Goal: Task Accomplishment & Management: Complete application form

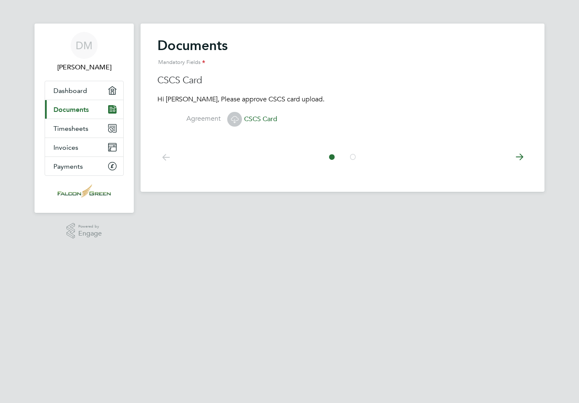
click at [521, 157] on icon at bounding box center [519, 157] width 17 height 19
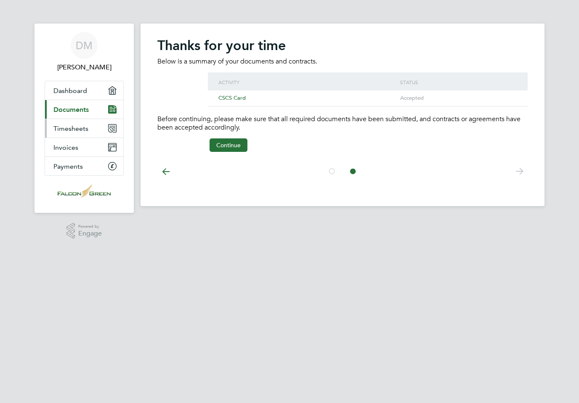
click at [57, 125] on span "Timesheets" at bounding box center [70, 129] width 35 height 8
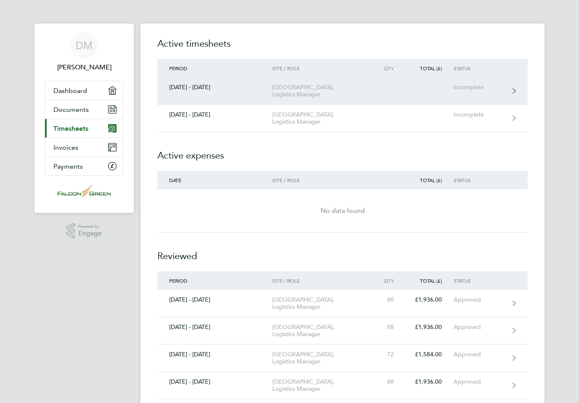
click at [327, 86] on div "[GEOGRAPHIC_DATA], Logistics Manager" at bounding box center [320, 91] width 96 height 14
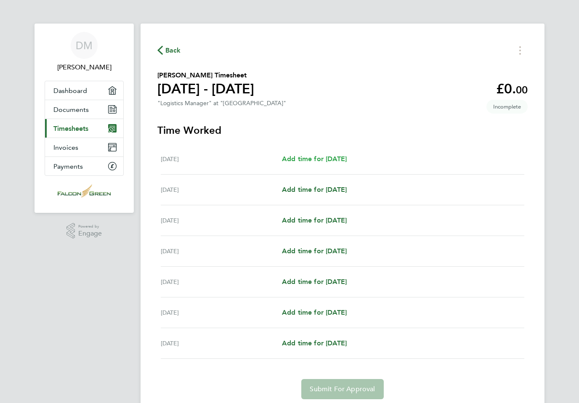
click at [328, 157] on span "Add time for [DATE]" at bounding box center [314, 159] width 65 height 8
select select "30"
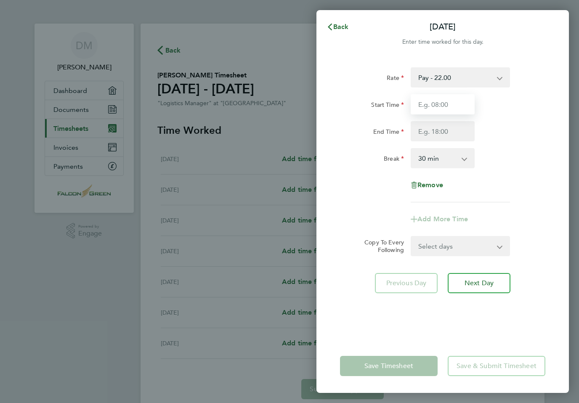
click at [430, 107] on input "Start Time" at bounding box center [443, 104] width 64 height 20
click at [441, 127] on input "End Time" at bounding box center [443, 131] width 64 height 20
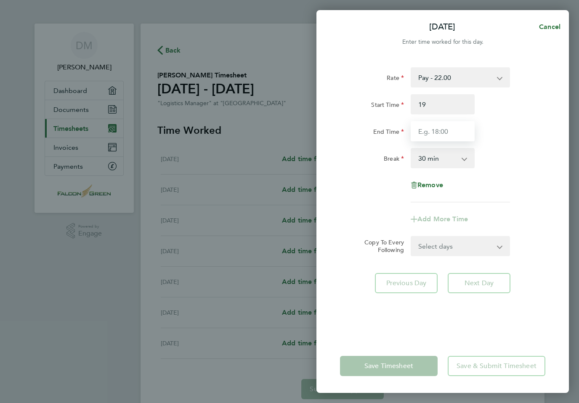
type input "19:00"
click at [460, 162] on select "0 min 15 min 30 min 45 min 60 min 75 min 90 min" at bounding box center [438, 158] width 52 height 19
type input "07:00"
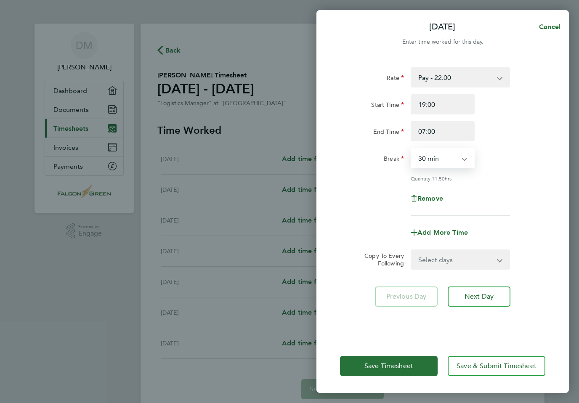
select select "0"
click at [505, 267] on app-icon-cross-button at bounding box center [505, 259] width 10 height 19
click at [500, 257] on select "Select days Day Weekday (Mon-Fri) Weekend (Sat-Sun) [DATE] [DATE] [DATE] [DATE]…" at bounding box center [456, 259] width 88 height 19
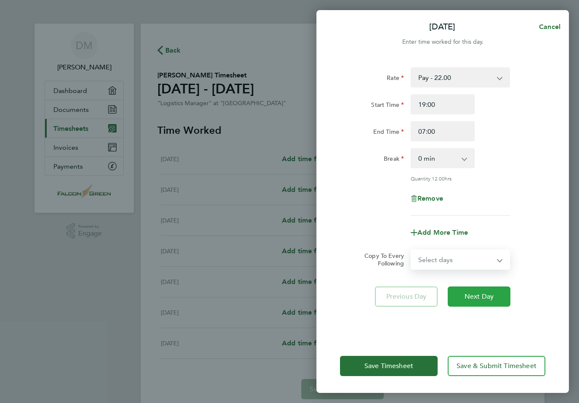
click at [485, 299] on span "Next Day" at bounding box center [479, 296] width 29 height 8
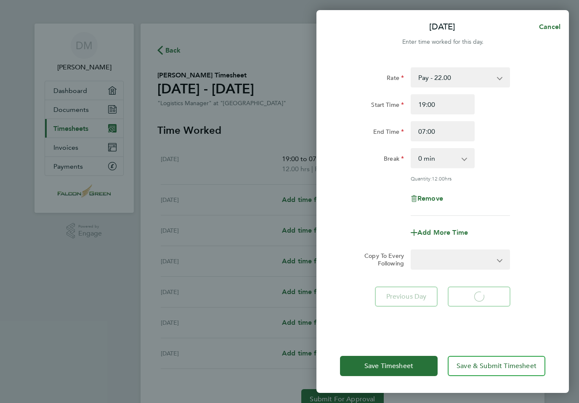
select select "30"
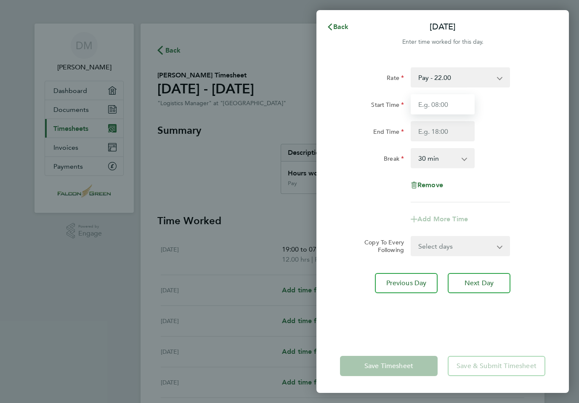
click at [443, 104] on input "Start Time" at bounding box center [443, 104] width 64 height 20
click at [452, 130] on input "End Time" at bounding box center [443, 131] width 64 height 20
type input "19:00"
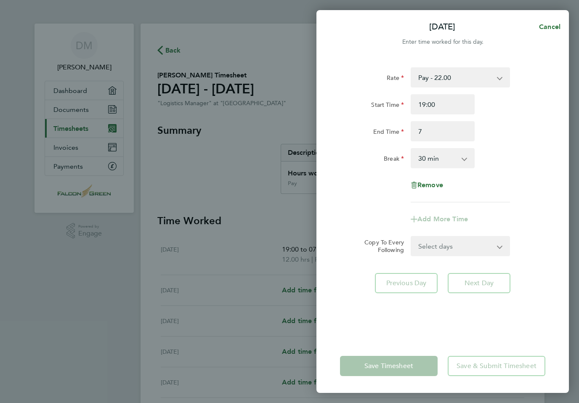
click at [462, 159] on select "0 min 15 min 30 min 45 min 60 min 75 min 90 min" at bounding box center [438, 158] width 52 height 19
type input "07:00"
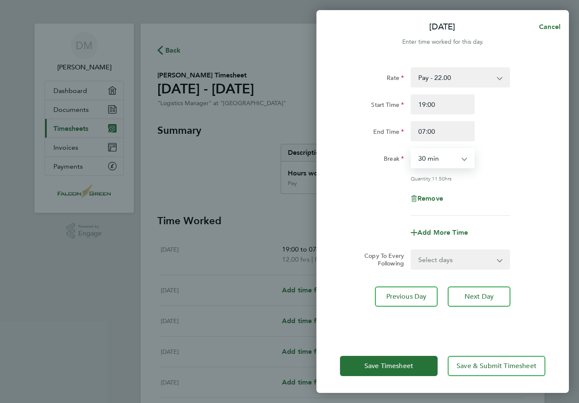
select select "0"
click at [491, 294] on span "Next Day" at bounding box center [479, 296] width 29 height 8
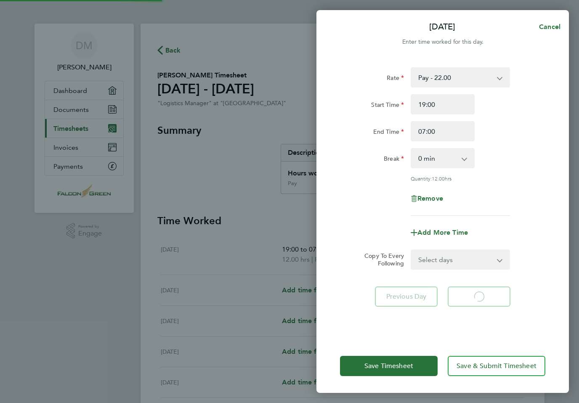
select select "30"
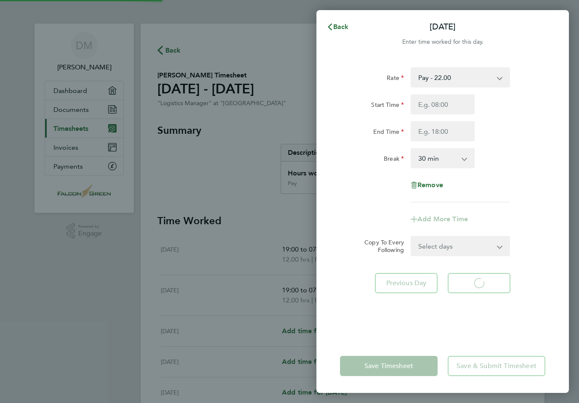
select select "30"
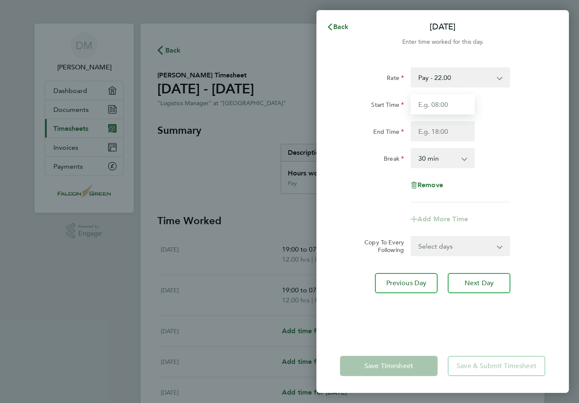
click at [442, 103] on input "Start Time" at bounding box center [443, 104] width 64 height 20
click at [454, 131] on input "End Time" at bounding box center [443, 131] width 64 height 20
type input "19:00"
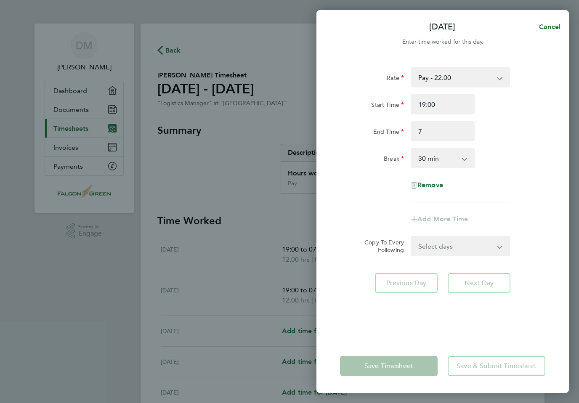
click at [468, 163] on app-icon-cross-button at bounding box center [469, 158] width 10 height 19
type input "07:00"
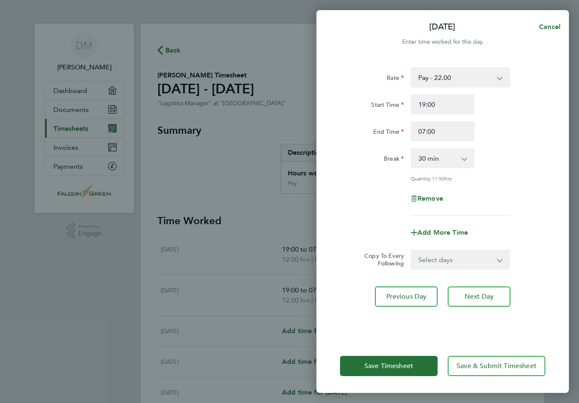
click at [463, 156] on select "0 min 15 min 30 min 45 min 60 min 75 min 90 min" at bounding box center [438, 158] width 52 height 19
select select "0"
click at [489, 297] on span "Next Day" at bounding box center [479, 296] width 29 height 8
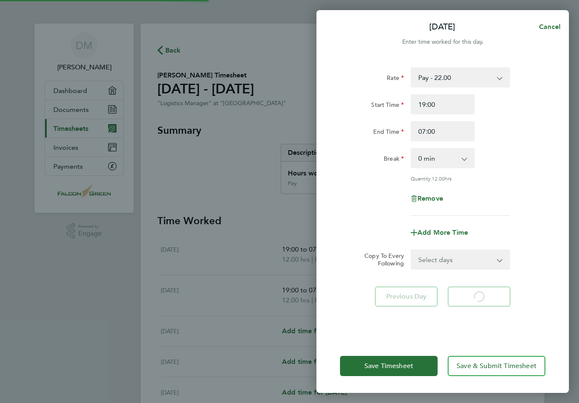
select select "30"
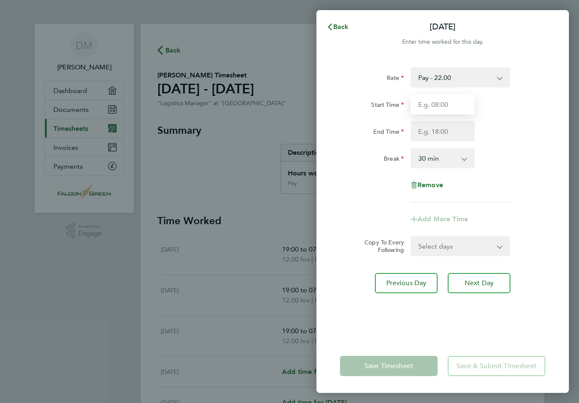
click at [444, 96] on input "Start Time" at bounding box center [443, 104] width 64 height 20
click at [444, 125] on input "End Time" at bounding box center [443, 131] width 64 height 20
type input "19:00"
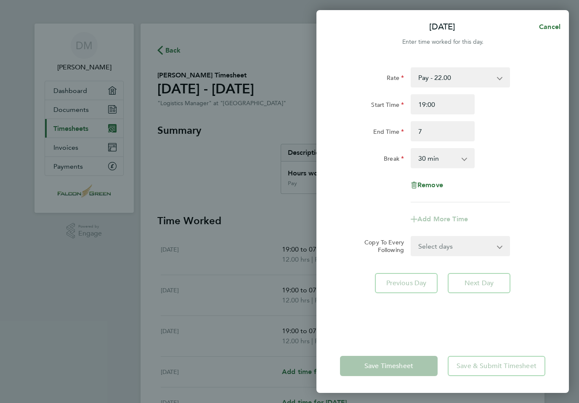
click at [461, 158] on select "0 min 15 min 30 min 45 min 60 min 75 min 90 min" at bounding box center [438, 158] width 52 height 19
type input "07:00"
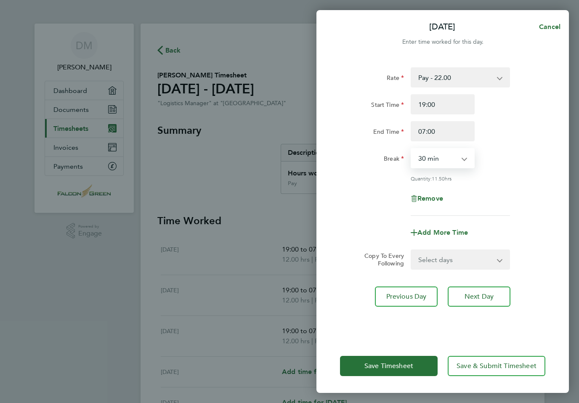
select select "0"
click at [490, 302] on button "Next Day" at bounding box center [479, 297] width 63 height 20
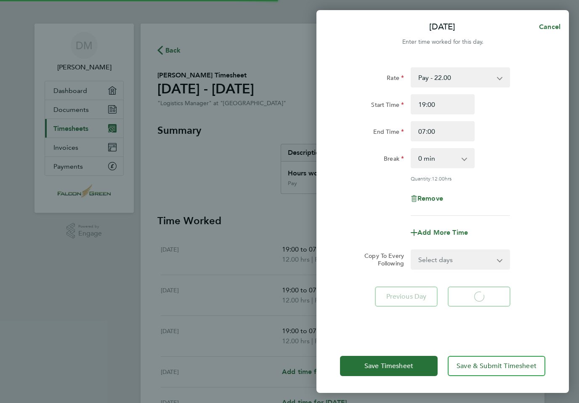
select select "30"
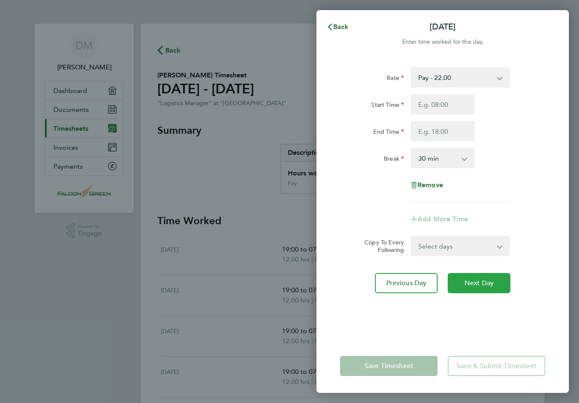
click at [486, 284] on span "Next Day" at bounding box center [479, 283] width 29 height 8
select select "30"
click at [447, 99] on input "Start Time" at bounding box center [443, 104] width 64 height 20
click at [444, 127] on input "End Time" at bounding box center [443, 131] width 64 height 20
type input "19:00"
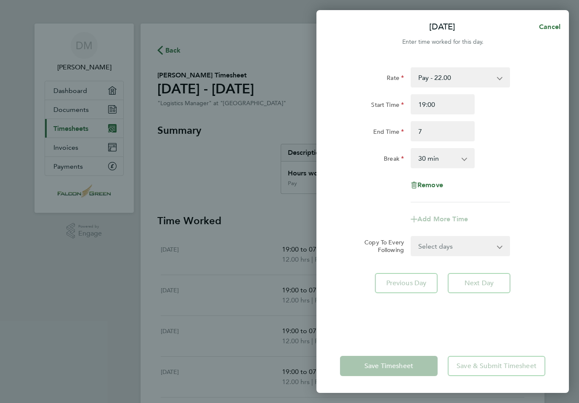
click at [463, 157] on select "0 min 15 min 30 min 45 min 60 min 75 min 90 min" at bounding box center [438, 158] width 52 height 19
type input "07:00"
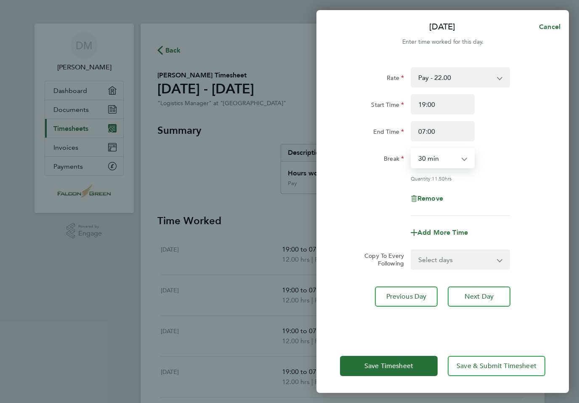
select select "0"
click at [491, 300] on span "Next Day" at bounding box center [479, 296] width 29 height 8
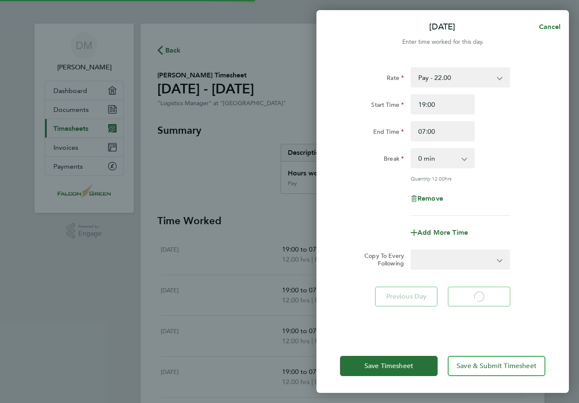
select select "30"
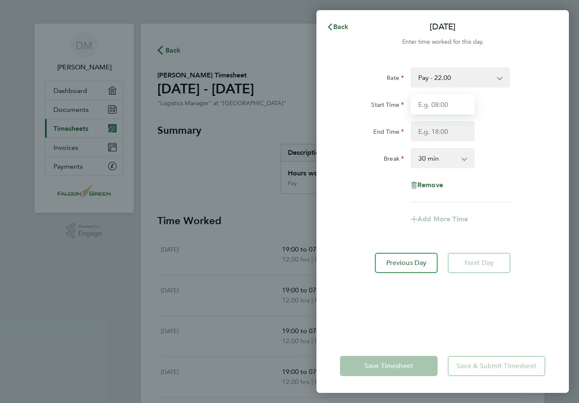
click at [449, 101] on input "Start Time" at bounding box center [443, 104] width 64 height 20
click at [451, 129] on input "End Time" at bounding box center [443, 131] width 64 height 20
type input "19:00"
click at [471, 159] on app-icon-cross-button at bounding box center [469, 158] width 10 height 19
type input "07:00"
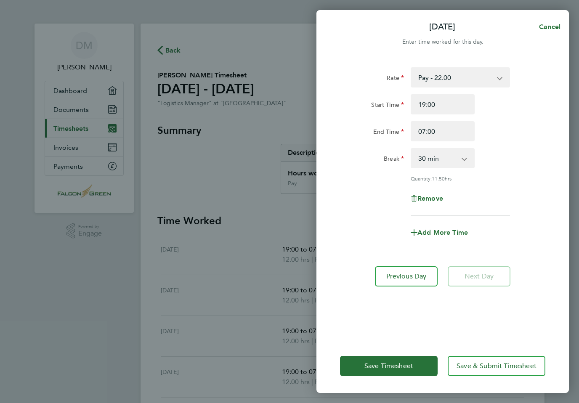
click at [462, 153] on select "0 min 15 min 30 min 45 min 60 min 75 min 90 min" at bounding box center [438, 158] width 52 height 19
select select "0"
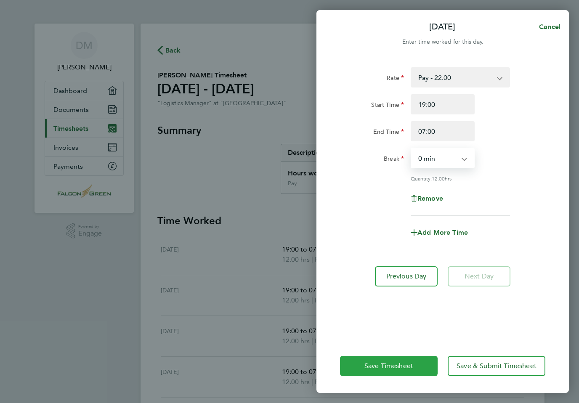
click at [422, 376] on button "Save Timesheet" at bounding box center [389, 366] width 98 height 20
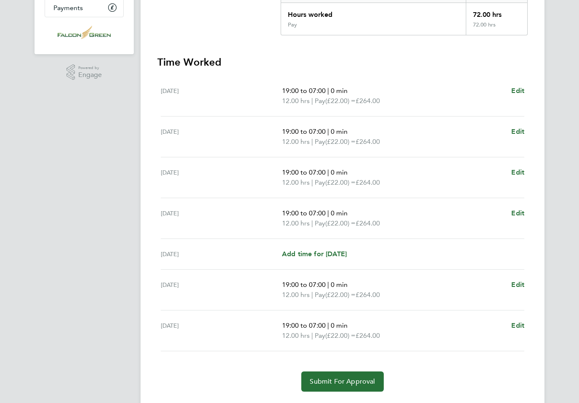
scroll to position [169, 0]
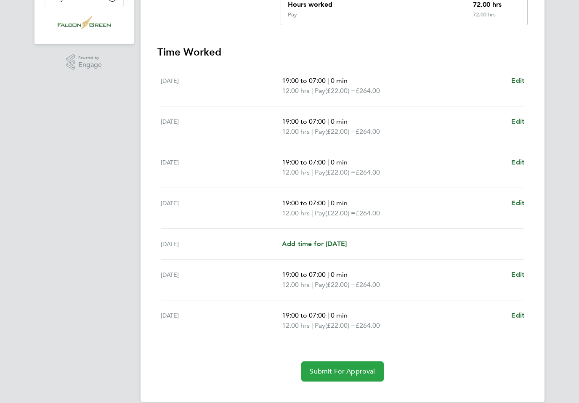
click at [373, 369] on span "Submit For Approval" at bounding box center [342, 371] width 65 height 8
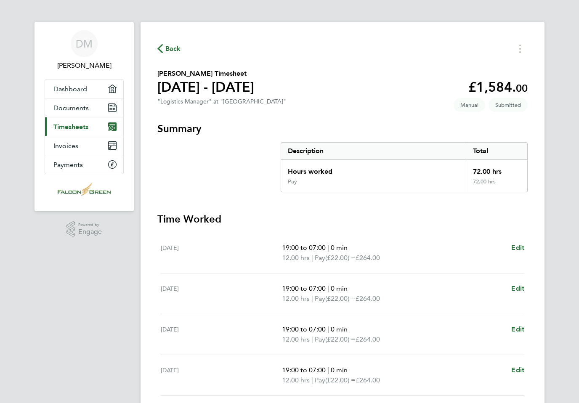
scroll to position [0, 0]
